Goal: Task Accomplishment & Management: Complete application form

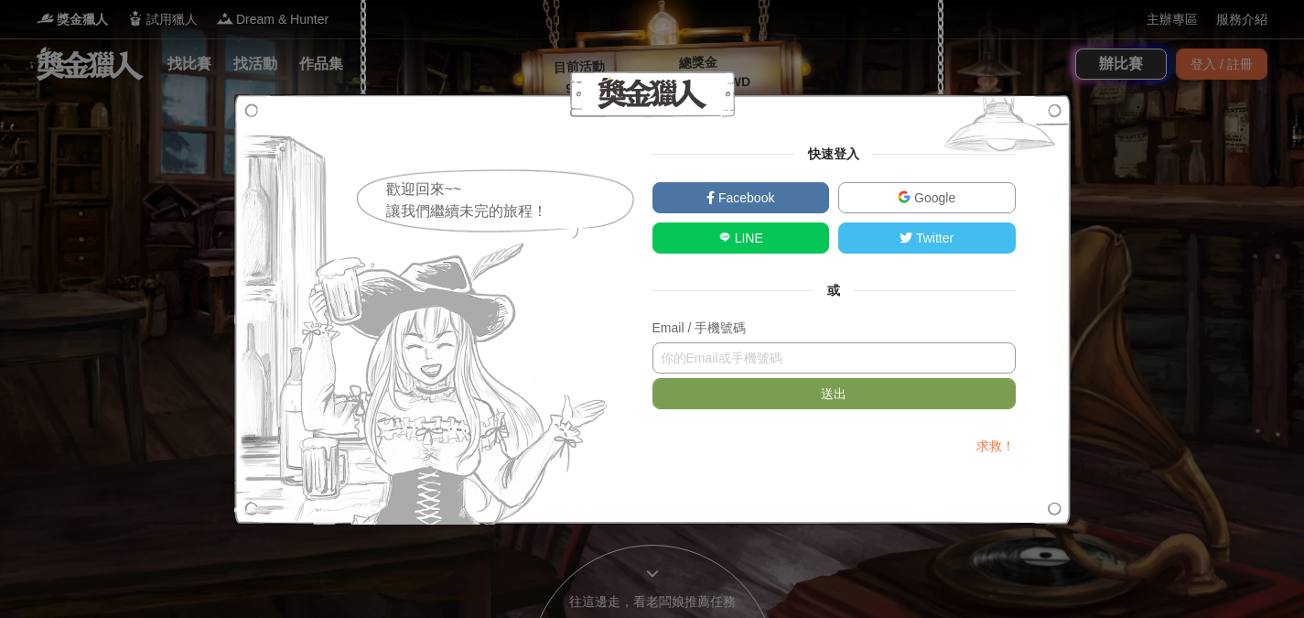
click at [833, 352] on input "text" at bounding box center [833, 357] width 363 height 31
type input "0910623986"
click at [803, 415] on form "Email / 手機號碼 0910623986 送出" at bounding box center [833, 368] width 363 height 100
click at [807, 403] on button "送出" at bounding box center [833, 393] width 363 height 31
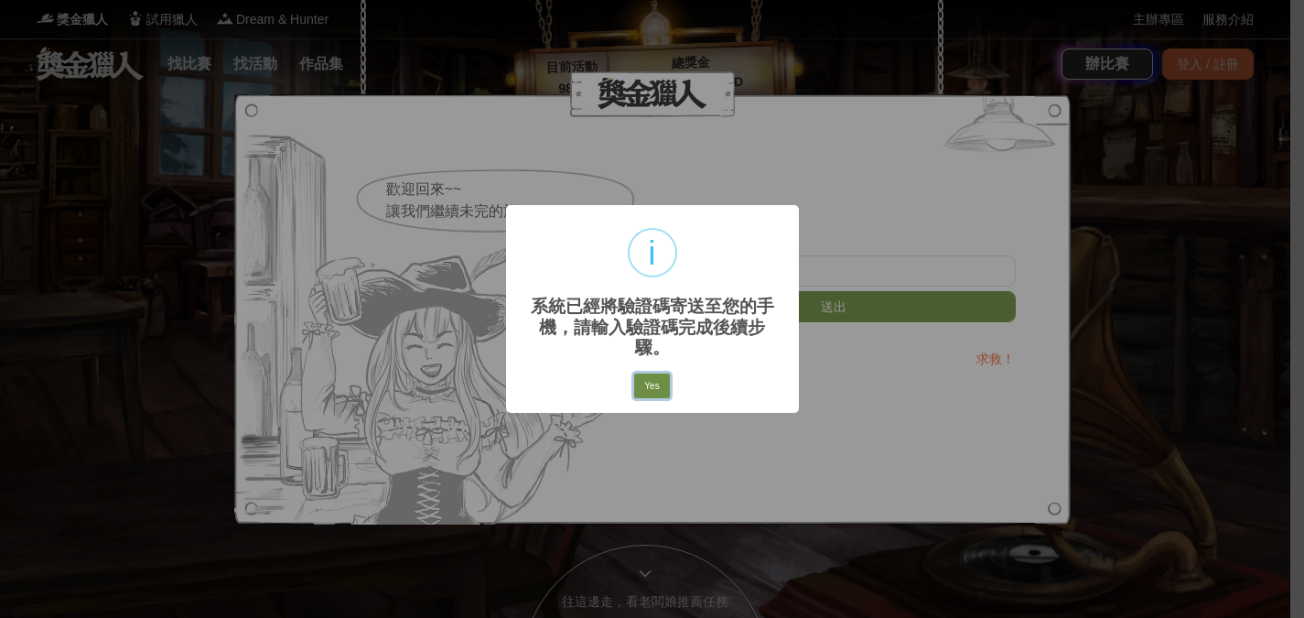
click at [659, 375] on button "Yes" at bounding box center [651, 386] width 35 height 26
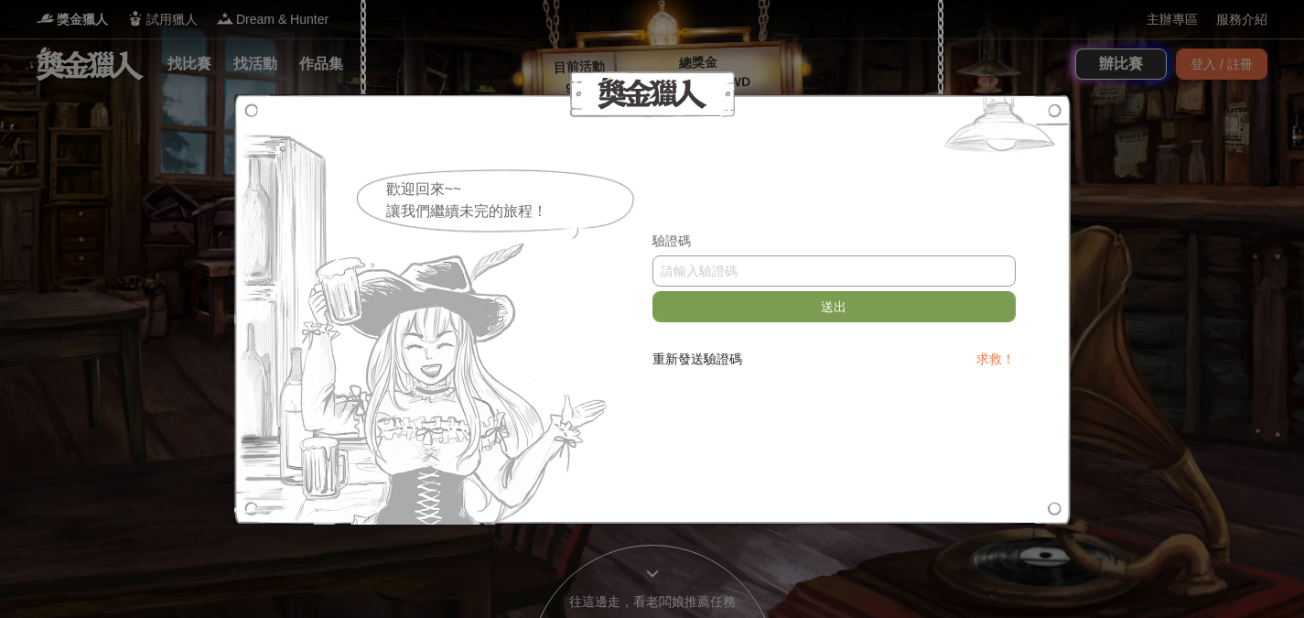
click at [814, 270] on input "text" at bounding box center [833, 270] width 363 height 31
type input "505245"
click at [810, 301] on button "送出" at bounding box center [833, 306] width 363 height 31
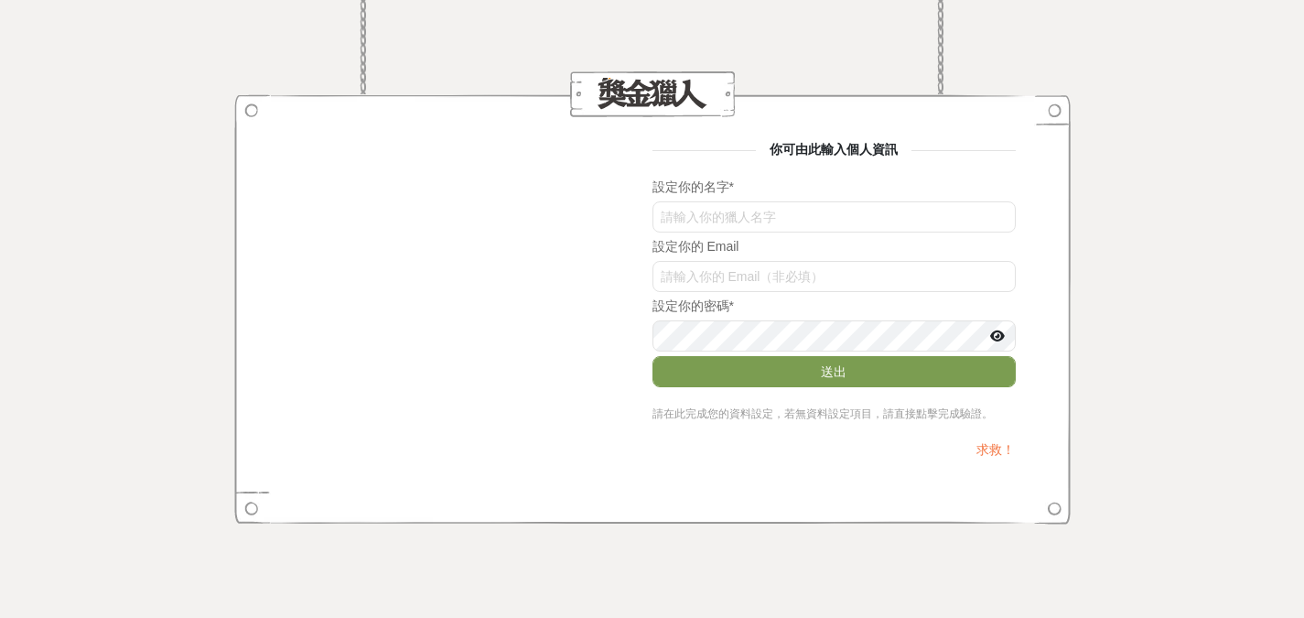
click at [900, 235] on form "設定你的名字 * 設定你的 Email 設定你的密碼 * 送出 請在此完成您的資料設定，若無資料設定項目，請直接點擊完成驗證。" at bounding box center [833, 300] width 363 height 244
click at [910, 228] on input "text" at bounding box center [833, 216] width 363 height 31
type input "陳"
click at [858, 371] on button "送出" at bounding box center [833, 371] width 363 height 31
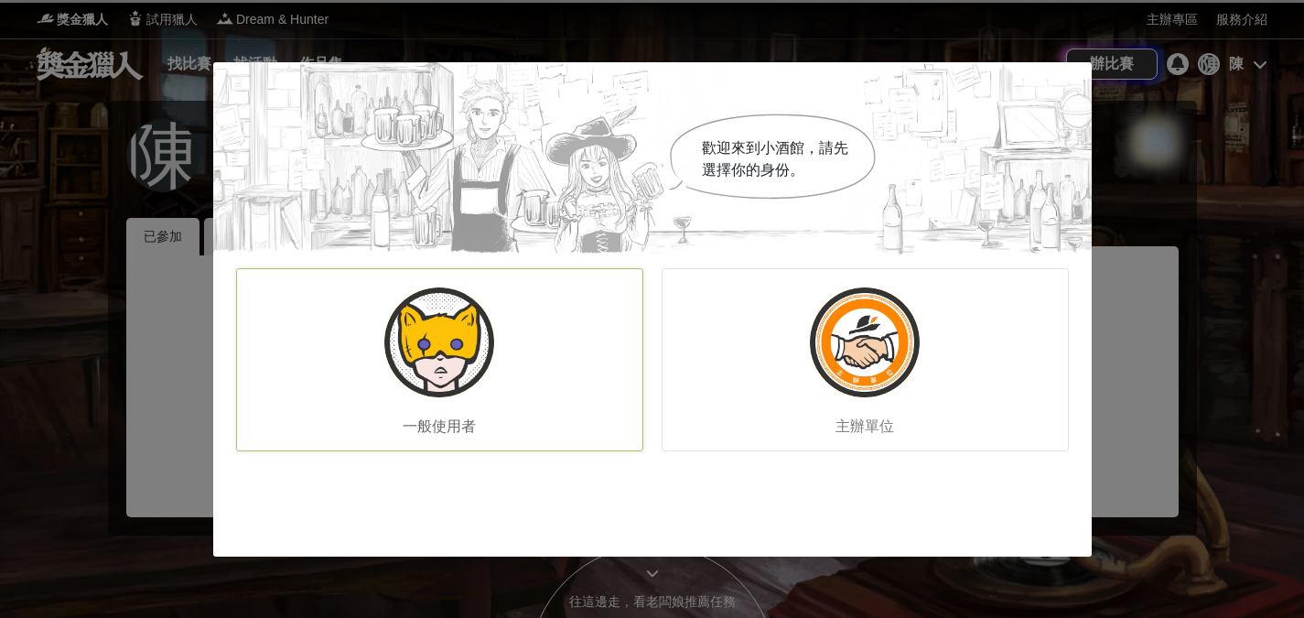
click at [525, 326] on div "一般使用者" at bounding box center [439, 359] width 407 height 183
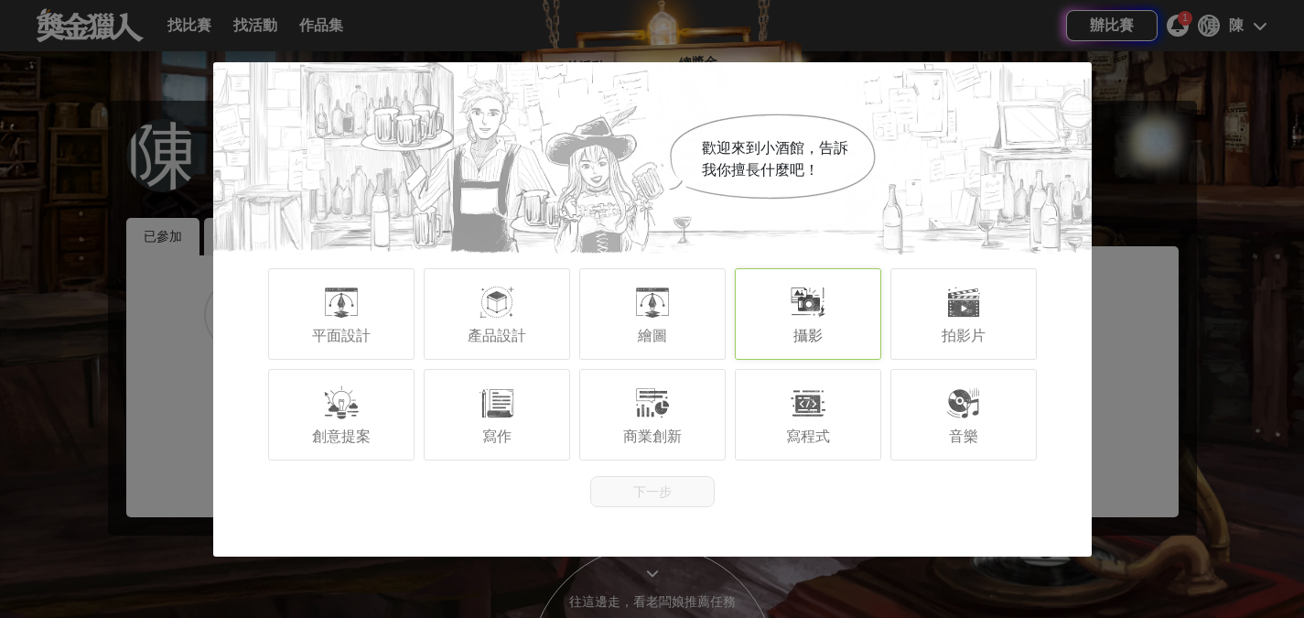
scroll to position [196, 0]
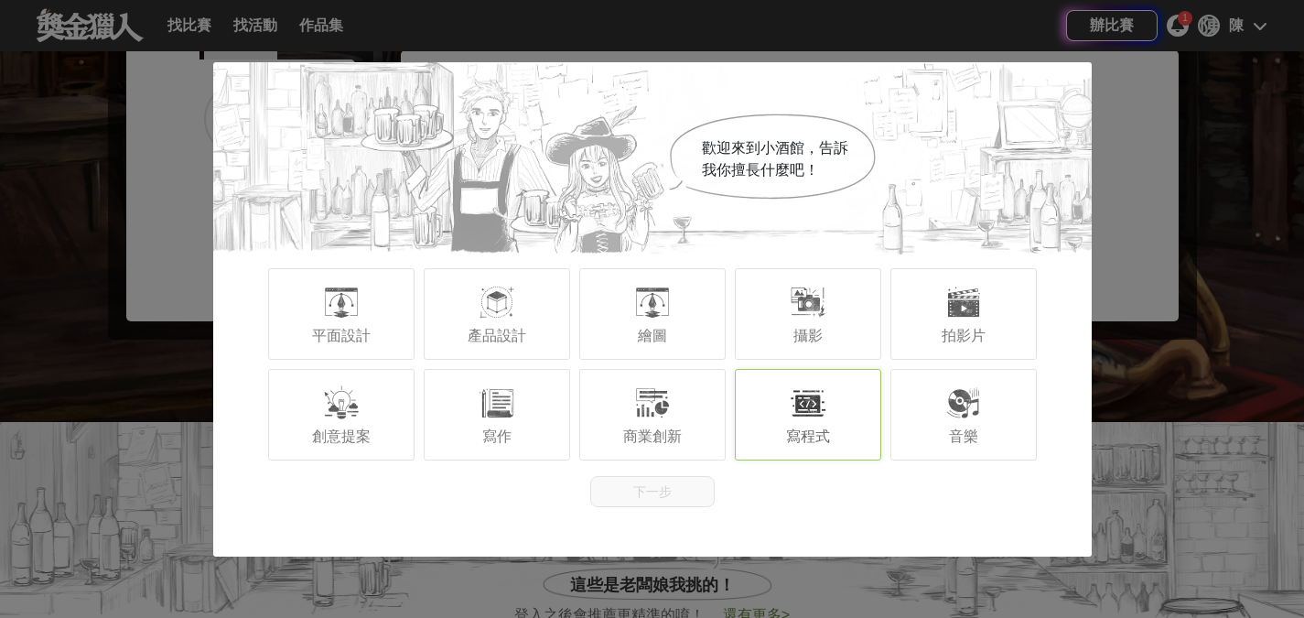
click at [825, 415] on div at bounding box center [808, 402] width 37 height 37
click at [643, 484] on button "下一步" at bounding box center [652, 491] width 124 height 31
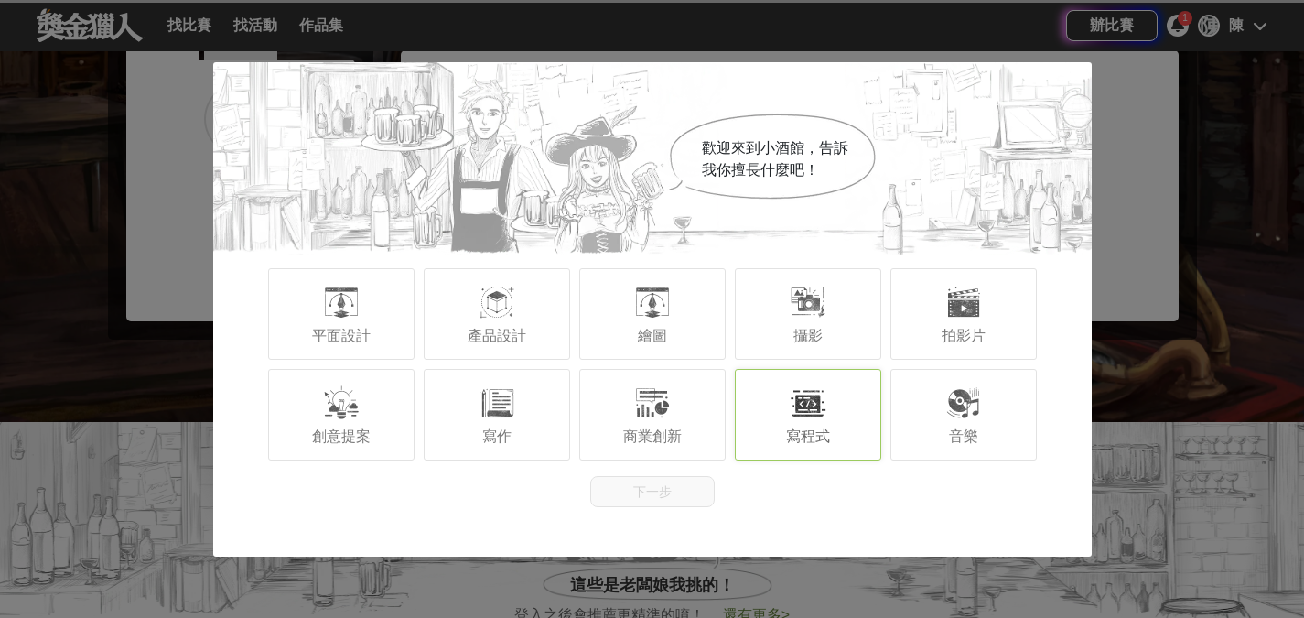
scroll to position [0, 0]
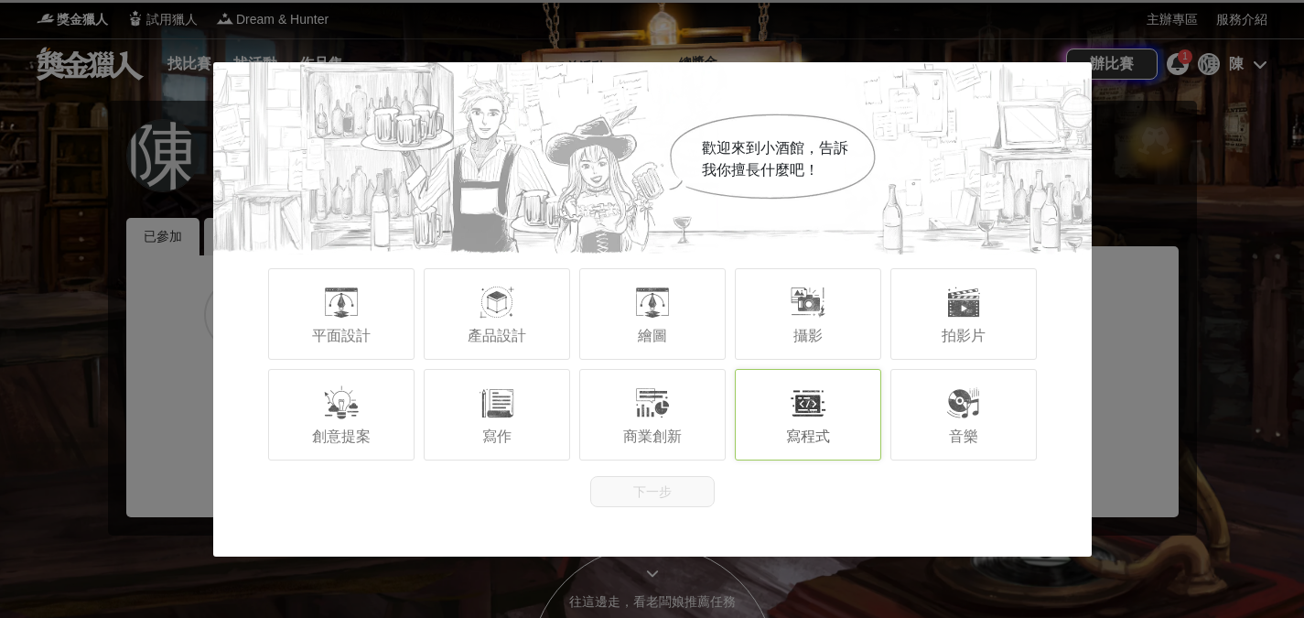
click at [810, 397] on div at bounding box center [808, 402] width 37 height 37
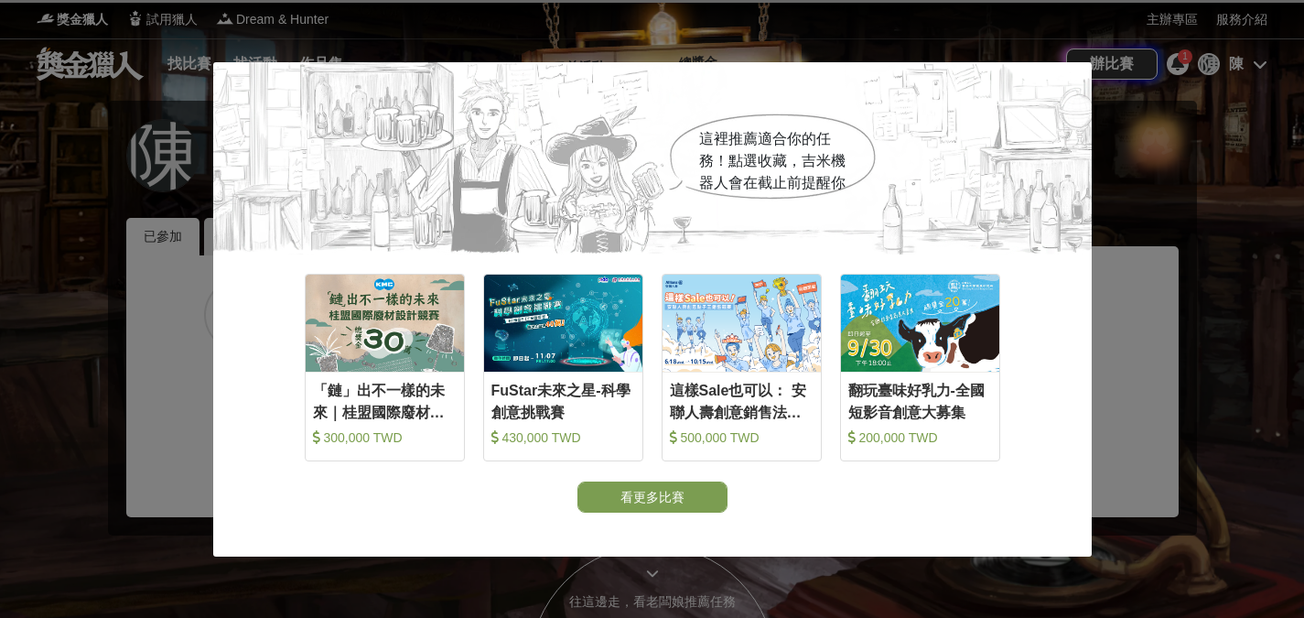
click at [1035, 592] on div "這裡推薦適合你的任務！點選收藏，吉米機器人會在截止前提醒你 收藏 「鏈」出不一樣的未來｜桂盟國際廢材設計競賽 300,000 TWD 收藏 FuStar未來之…" at bounding box center [652, 309] width 1304 height 618
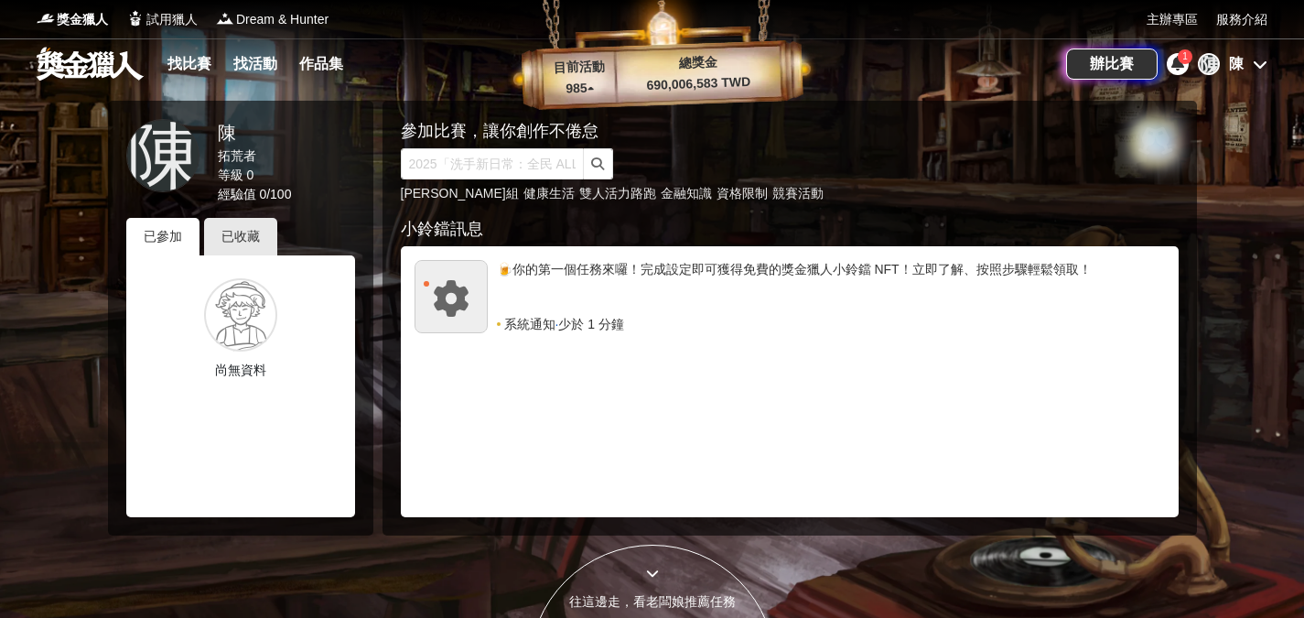
click at [454, 300] on icon at bounding box center [451, 298] width 37 height 37
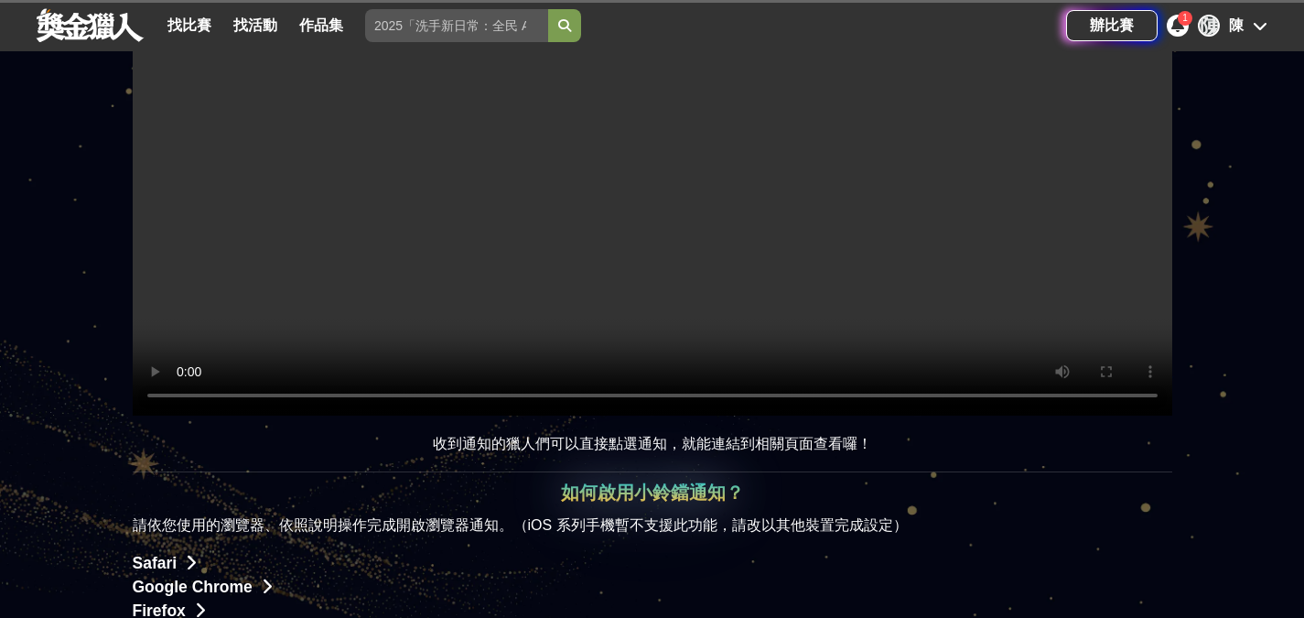
scroll to position [1009, 0]
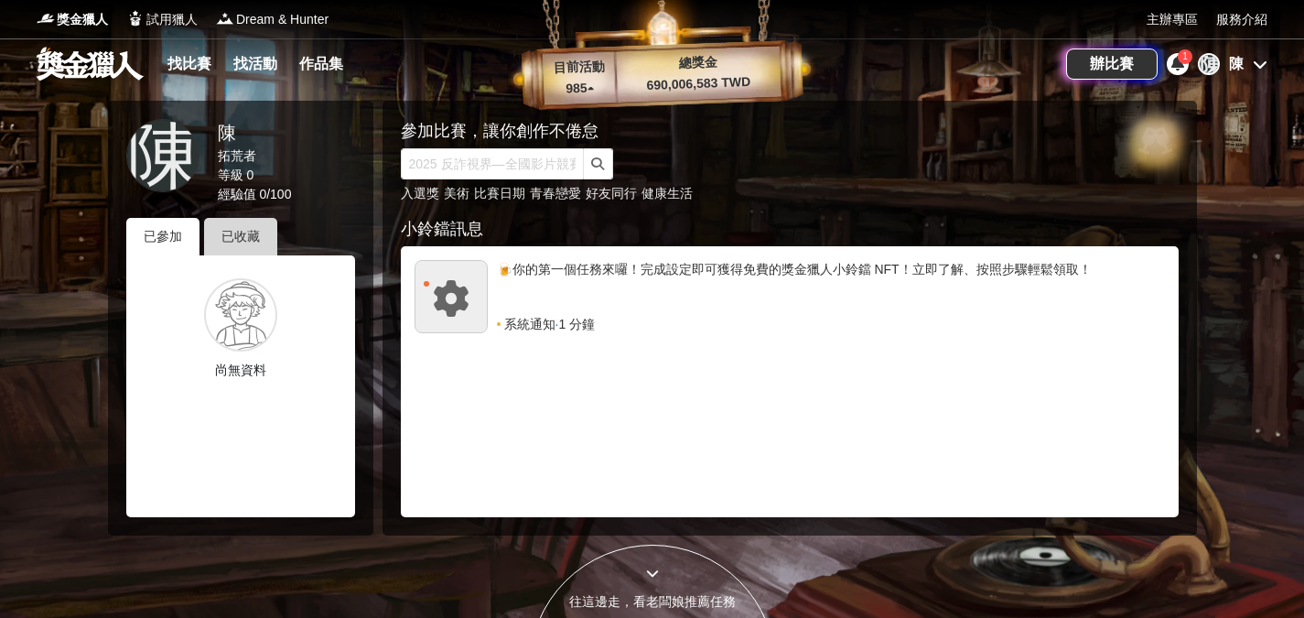
click at [248, 246] on div "已收藏" at bounding box center [240, 237] width 73 height 38
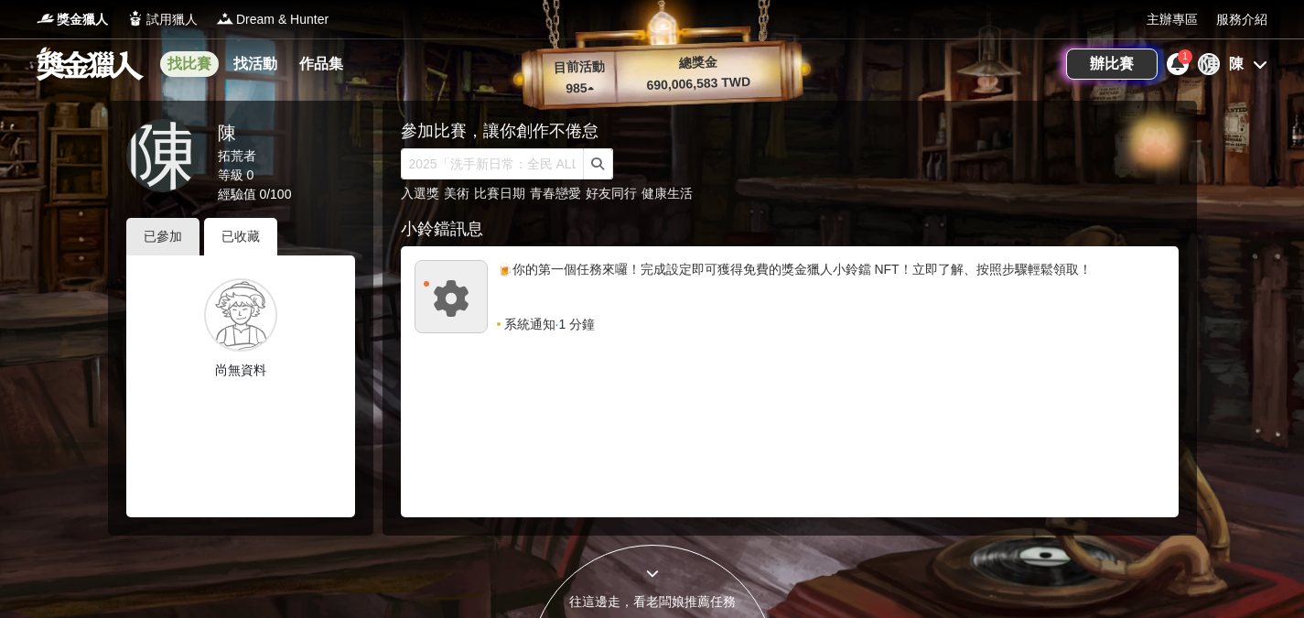
click at [199, 62] on link "找比賽" at bounding box center [189, 64] width 59 height 26
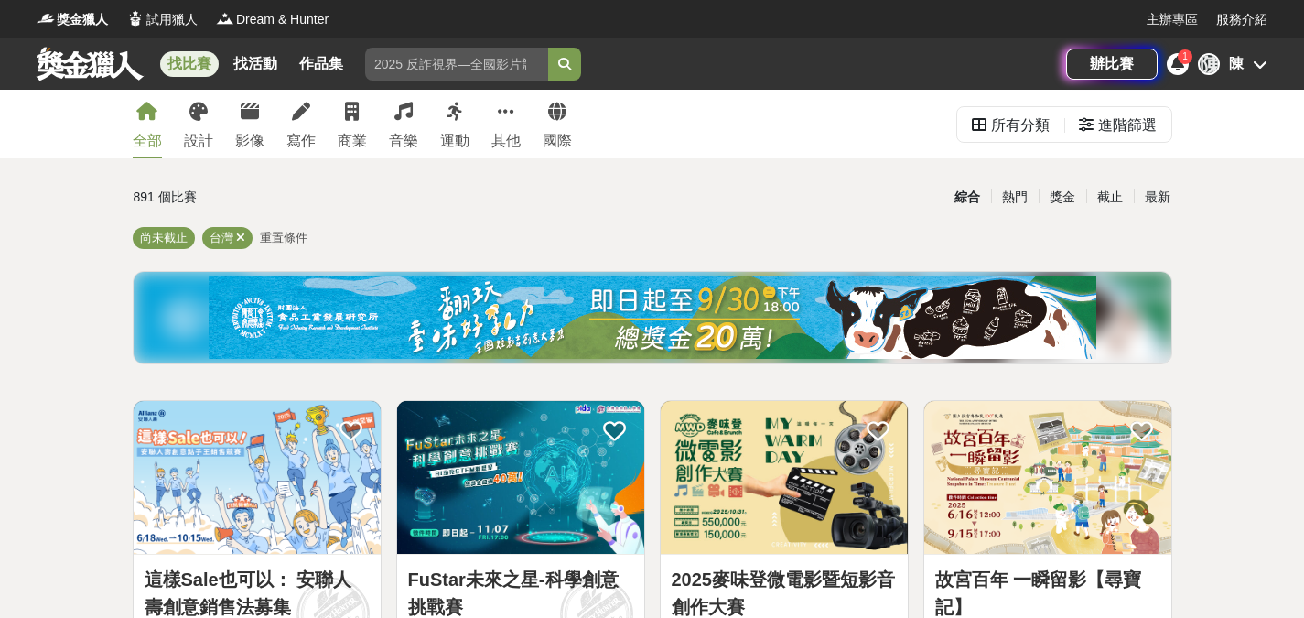
click at [138, 139] on div "全部" at bounding box center [147, 141] width 29 height 22
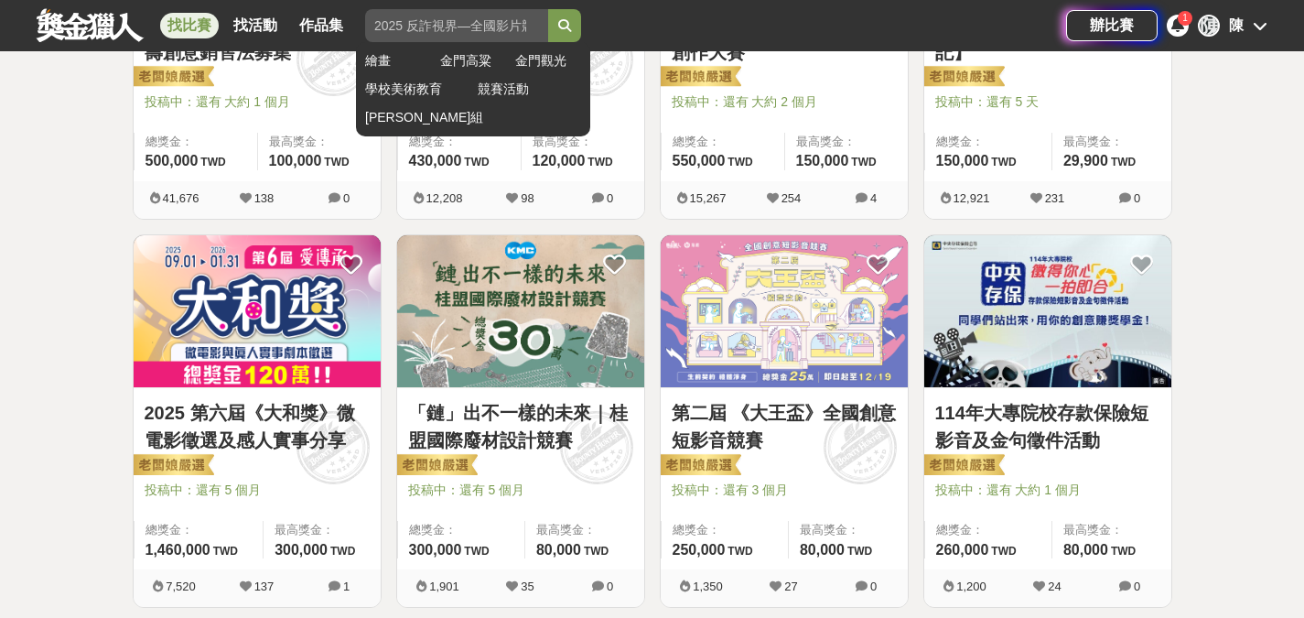
scroll to position [566, 0]
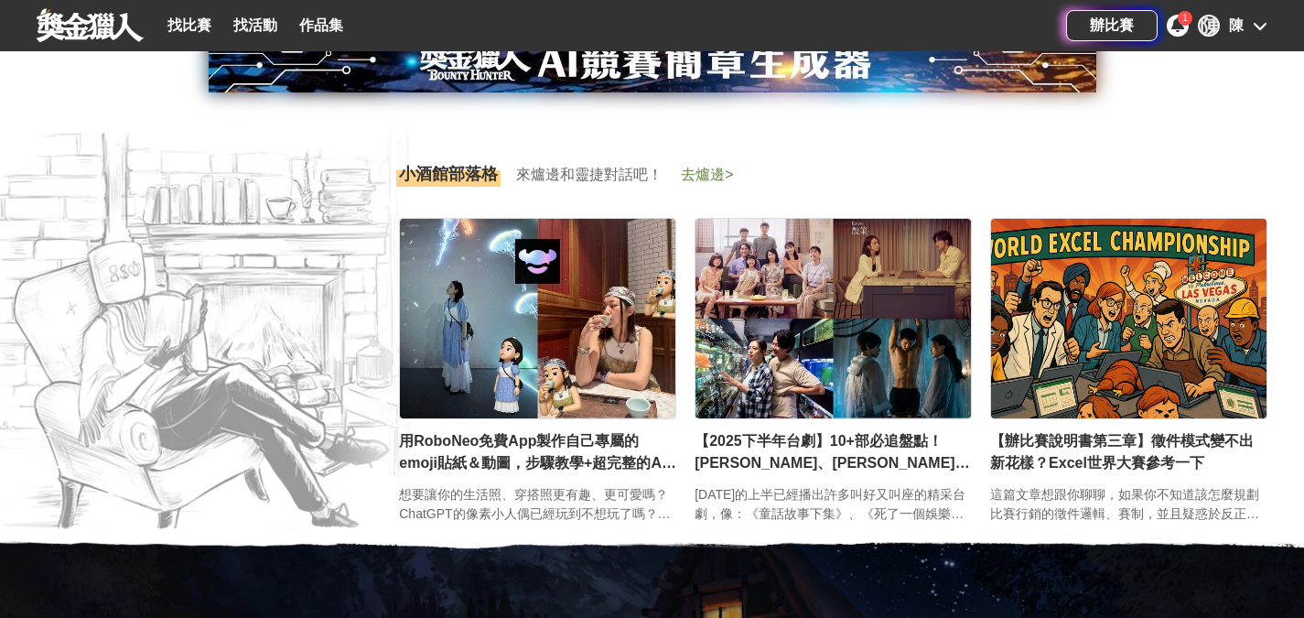
scroll to position [2356, 0]
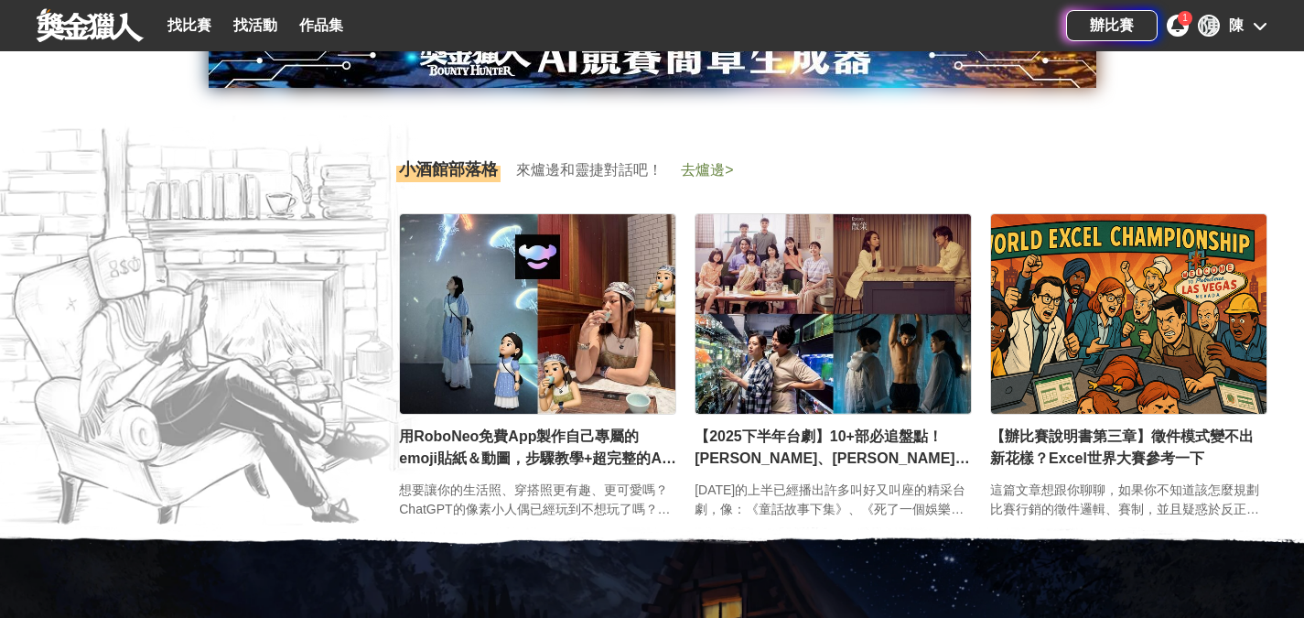
click at [724, 164] on span "去爐邊 >" at bounding box center [707, 170] width 52 height 16
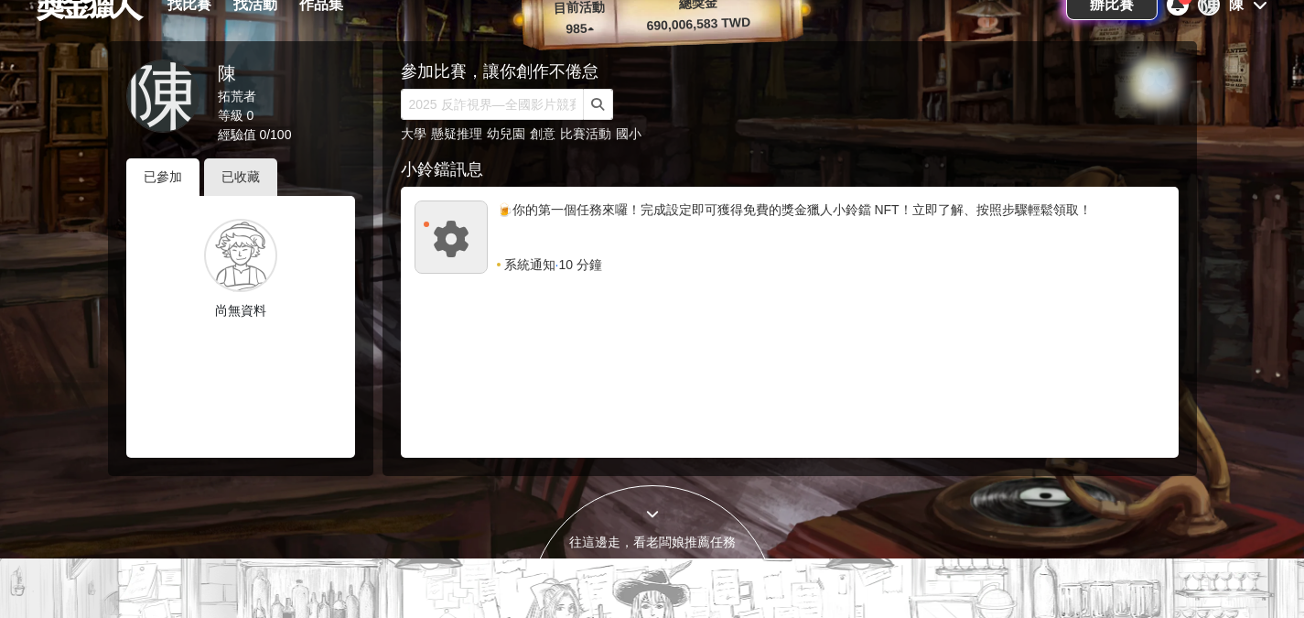
scroll to position [0, 0]
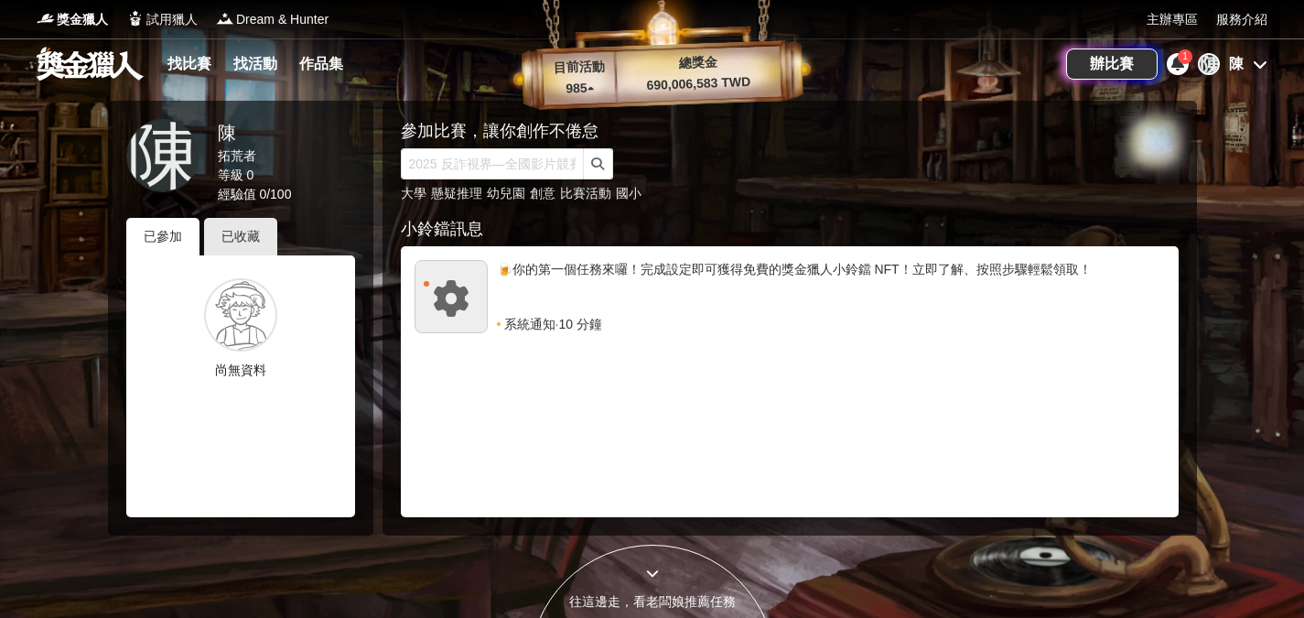
click at [577, 90] on p "985 ▴" at bounding box center [580, 89] width 74 height 22
click at [172, 71] on link "找比賽" at bounding box center [189, 64] width 59 height 26
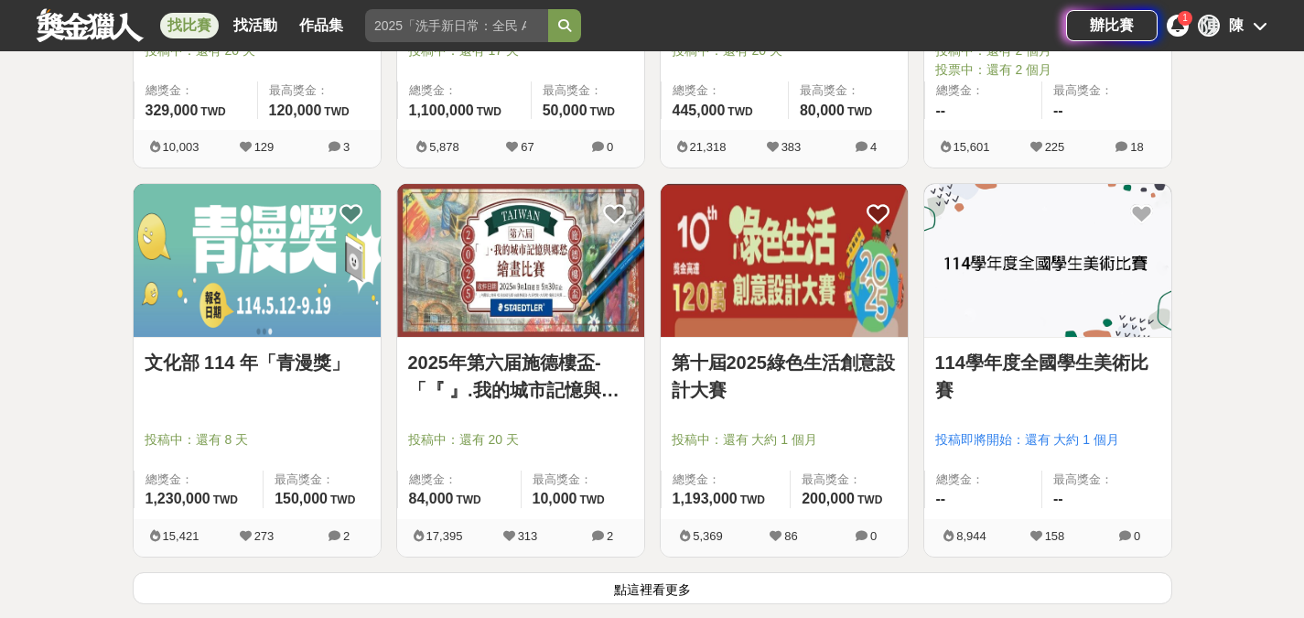
scroll to position [2352, 0]
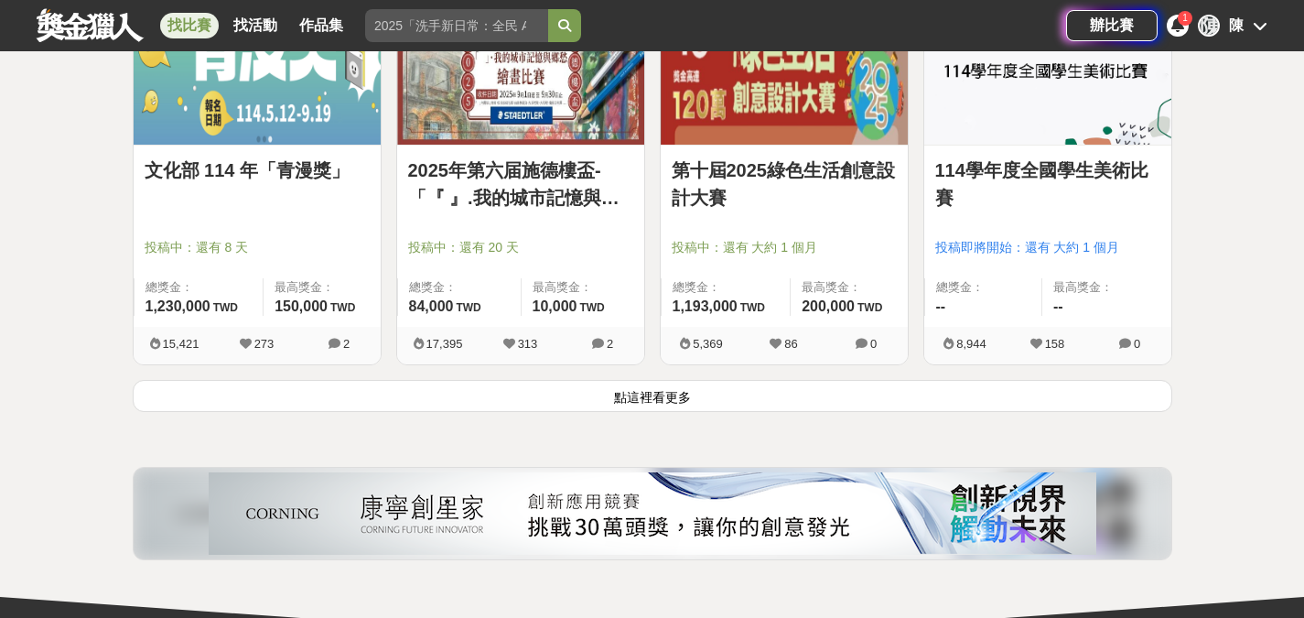
click at [670, 403] on button "點這裡看更多" at bounding box center [653, 396] width 1040 height 32
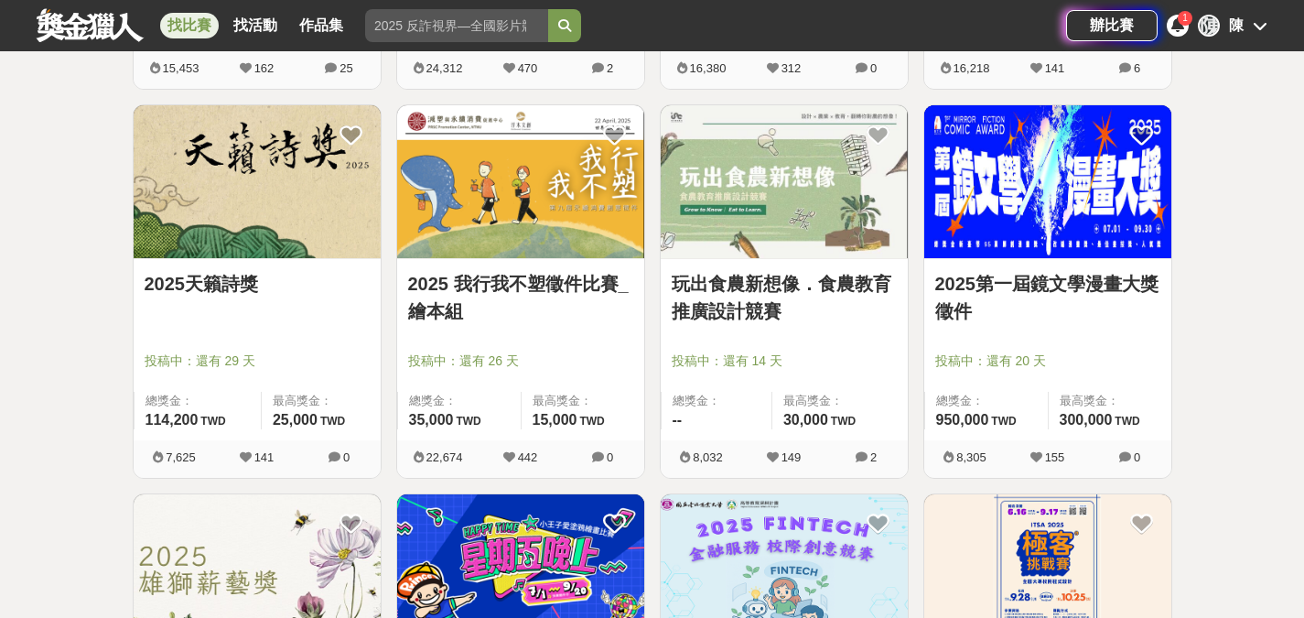
scroll to position [3405, 0]
